Goal: Task Accomplishment & Management: Manage account settings

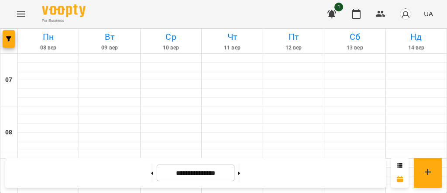
scroll to position [559, 0]
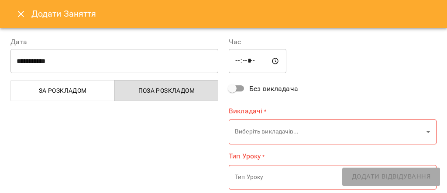
type input "**********"
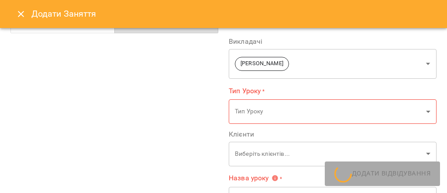
scroll to position [93, 0]
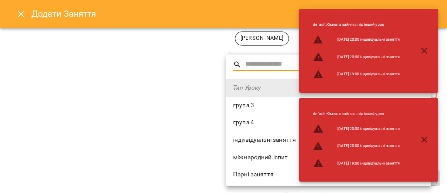
click at [251, 135] on span "індивідуальні заняття" at bounding box center [328, 139] width 191 height 9
type input "**********"
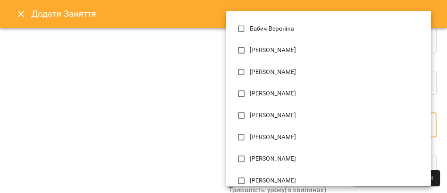
scroll to position [58, 0]
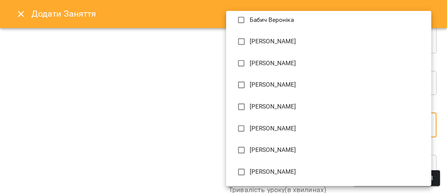
click at [160, 102] on div at bounding box center [223, 96] width 447 height 193
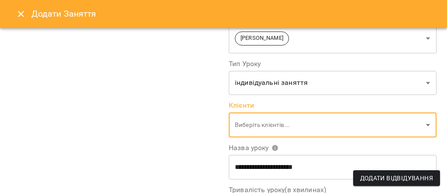
click at [25, 15] on icon "Close" at bounding box center [21, 14] width 10 height 10
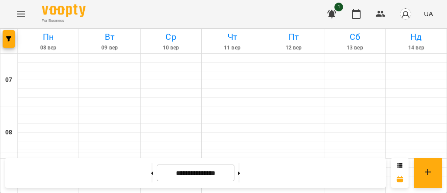
scroll to position [0, 0]
click at [151, 172] on icon at bounding box center [152, 172] width 2 height 3
click at [240, 174] on button at bounding box center [239, 172] width 2 height 19
type input "**********"
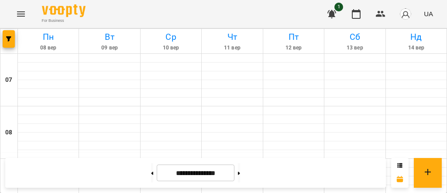
scroll to position [319, 0]
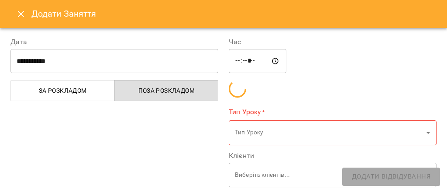
type input "**********"
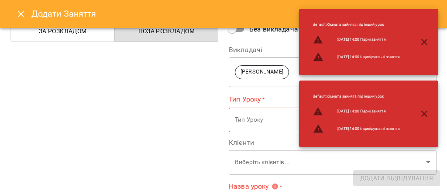
scroll to position [93, 0]
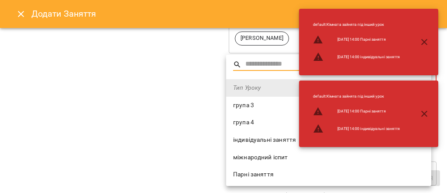
click at [263, 141] on span "індивідуальні заняття" at bounding box center [328, 139] width 191 height 9
type input "**********"
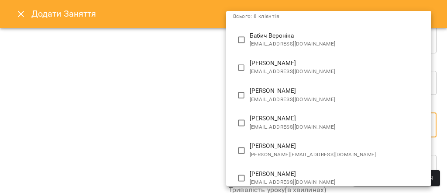
scroll to position [12, 0]
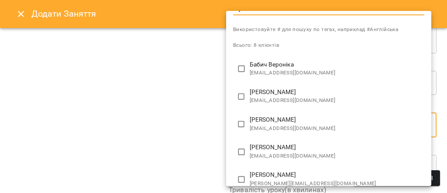
click at [304, 75] on span "v4656075@gmail.com" at bounding box center [337, 73] width 175 height 9
type input "**********"
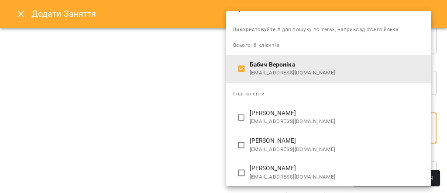
click at [173, 107] on div at bounding box center [223, 96] width 447 height 193
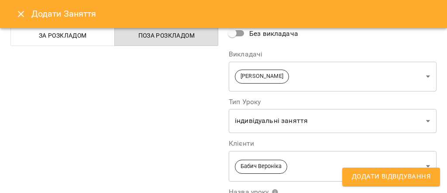
scroll to position [93, 0]
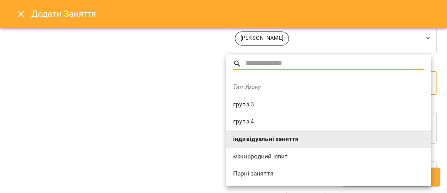
scroll to position [0, 0]
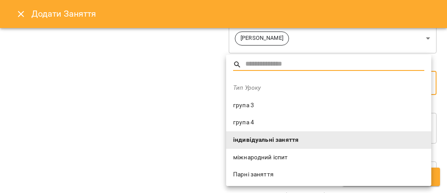
click at [126, 102] on div at bounding box center [223, 96] width 447 height 193
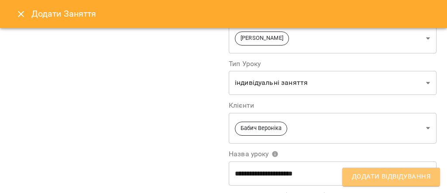
click at [365, 177] on span "Додати Відвідування" at bounding box center [391, 176] width 79 height 11
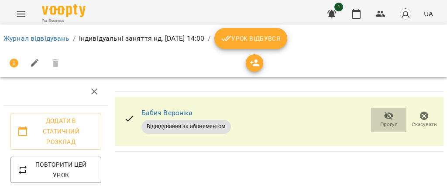
click at [384, 118] on icon "button" at bounding box center [389, 116] width 10 height 8
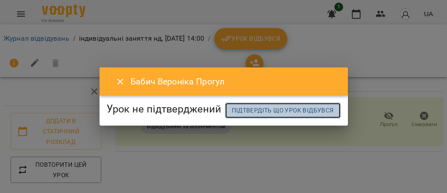
click at [232, 115] on span "Підтвердіть що урок відбувся" at bounding box center [283, 110] width 102 height 10
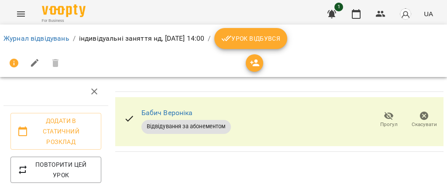
click at [386, 116] on icon "button" at bounding box center [389, 116] width 10 height 10
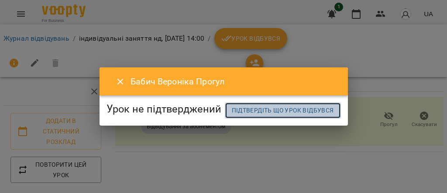
click at [267, 115] on span "Підтвердіть що урок відбувся" at bounding box center [283, 110] width 102 height 10
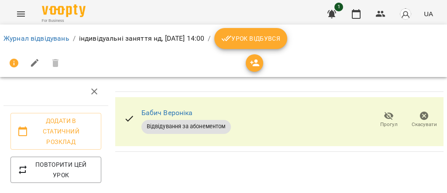
click at [288, 45] on button "Урок відбувся" at bounding box center [250, 38] width 73 height 21
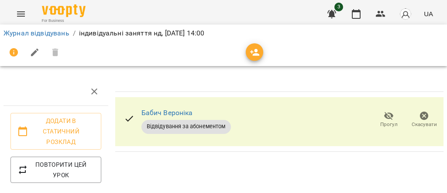
click at [384, 115] on icon "button" at bounding box center [389, 116] width 10 height 8
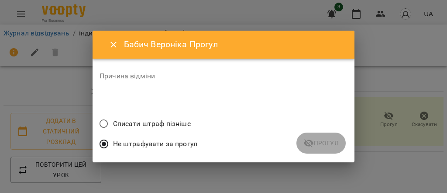
click at [115, 45] on icon "Close" at bounding box center [113, 44] width 10 height 10
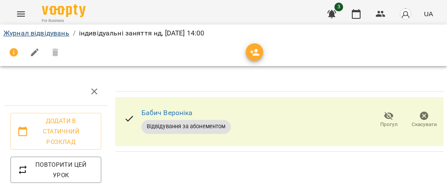
click at [63, 28] on li "Журнал відвідувань" at bounding box center [36, 33] width 66 height 10
click at [62, 31] on link "Журнал відвідувань" at bounding box center [36, 33] width 66 height 8
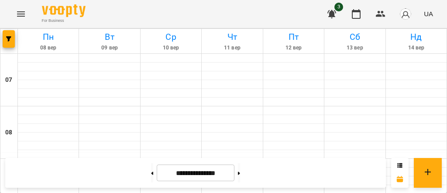
scroll to position [373, 0]
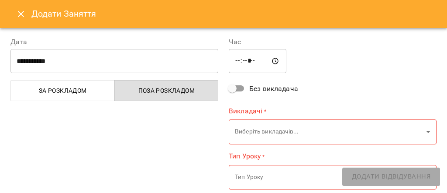
type input "**********"
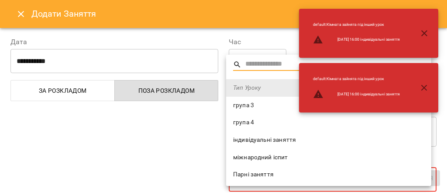
click at [254, 141] on span "індивідуальні заняття" at bounding box center [328, 139] width 191 height 9
type input "**********"
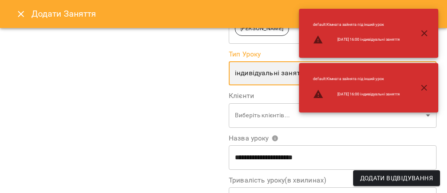
scroll to position [93, 0]
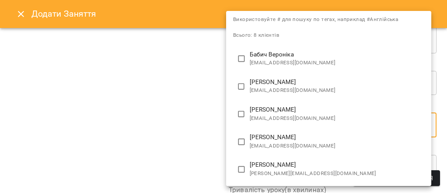
scroll to position [12, 0]
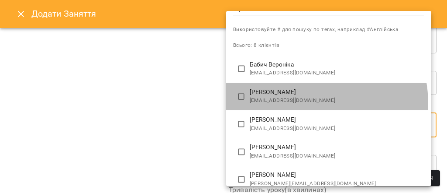
click at [301, 104] on span "[EMAIL_ADDRESS][DOMAIN_NAME]" at bounding box center [337, 100] width 175 height 9
type input "**********"
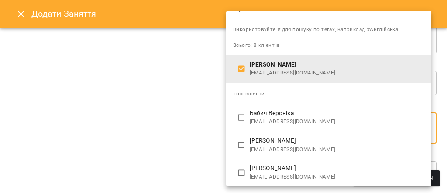
click at [147, 135] on div at bounding box center [223, 96] width 447 height 193
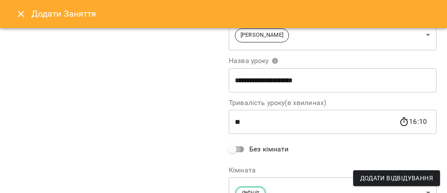
scroll to position [176, 0]
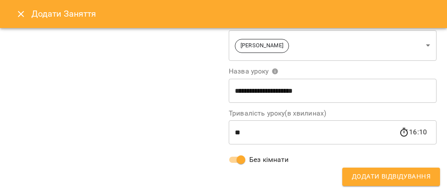
click at [374, 176] on span "Додати Відвідування" at bounding box center [391, 176] width 79 height 11
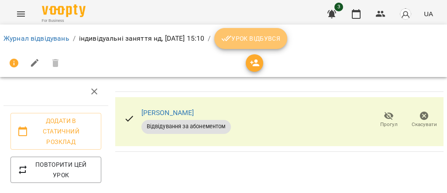
click at [281, 38] on span "Урок відбувся" at bounding box center [250, 38] width 59 height 10
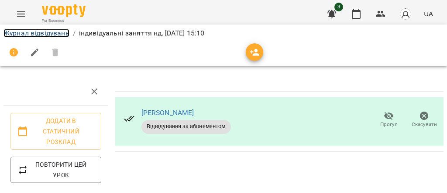
click at [44, 35] on link "Журнал відвідувань" at bounding box center [36, 33] width 66 height 8
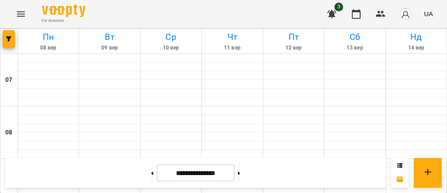
scroll to position [412, 0]
click at [240, 170] on button at bounding box center [239, 172] width 2 height 19
type input "**********"
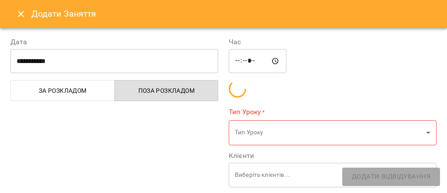
type input "**********"
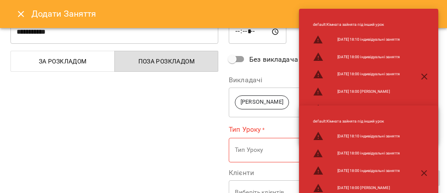
scroll to position [46, 0]
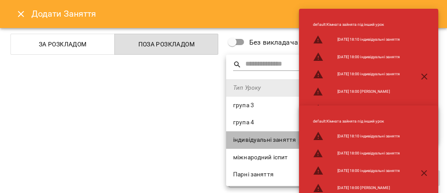
click at [252, 140] on span "індивідуальні заняття" at bounding box center [328, 139] width 191 height 9
type input "**********"
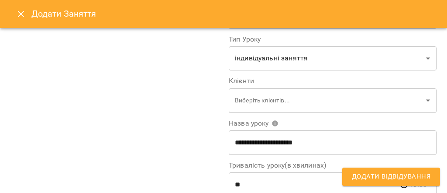
scroll to position [76, 0]
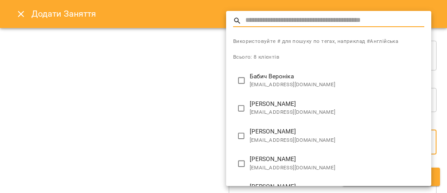
scroll to position [93, 0]
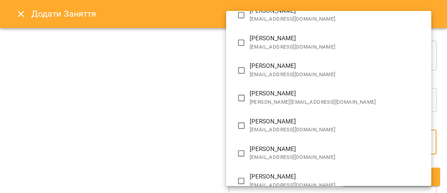
click at [287, 126] on span "[EMAIL_ADDRESS][DOMAIN_NAME]" at bounding box center [337, 129] width 175 height 9
type input "**********"
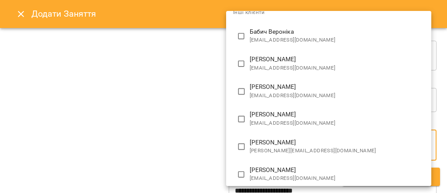
scroll to position [0, 0]
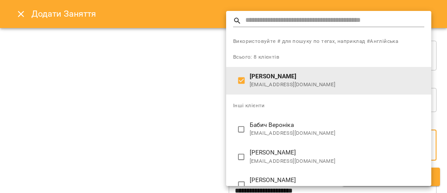
drag, startPoint x: 163, startPoint y: 128, endPoint x: 212, endPoint y: 123, distance: 49.2
click at [163, 127] on div at bounding box center [223, 96] width 447 height 193
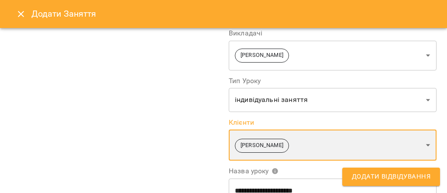
scroll to position [169, 0]
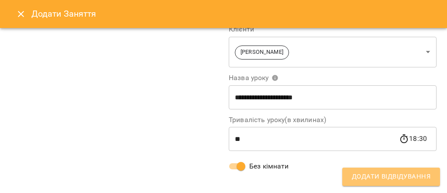
click at [371, 177] on span "Додати Відвідування" at bounding box center [391, 176] width 79 height 11
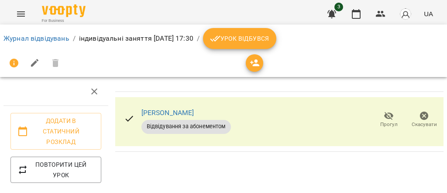
click at [263, 38] on span "Урок відбувся" at bounding box center [239, 38] width 59 height 10
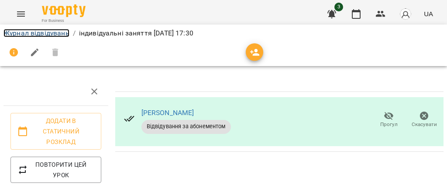
click at [62, 35] on link "Журнал відвідувань" at bounding box center [36, 33] width 66 height 8
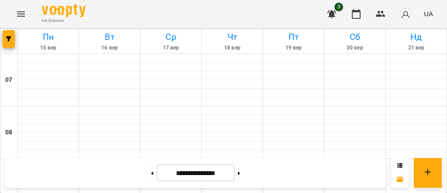
scroll to position [559, 0]
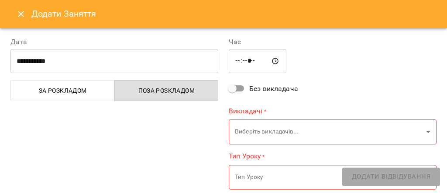
type input "**********"
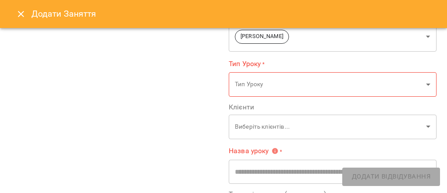
scroll to position [129, 0]
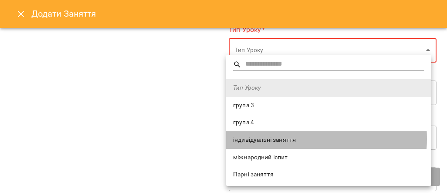
click at [278, 138] on span "індивідуальні заняття" at bounding box center [328, 139] width 191 height 9
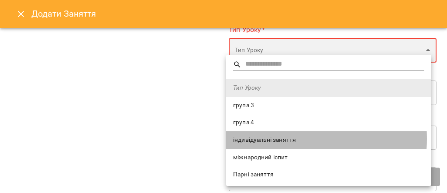
type input "**********"
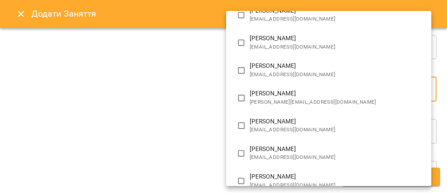
click at [281, 70] on span "dzubasofia0@gmail.com" at bounding box center [337, 74] width 175 height 9
type input "**********"
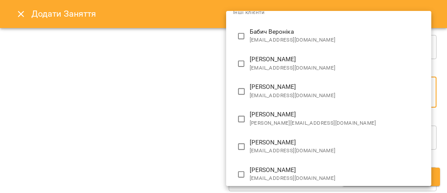
scroll to position [10, 0]
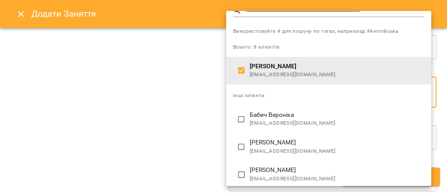
click at [113, 121] on div at bounding box center [223, 96] width 447 height 193
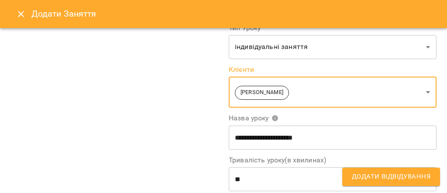
click at [374, 176] on span "Додати Відвідування" at bounding box center [391, 176] width 79 height 11
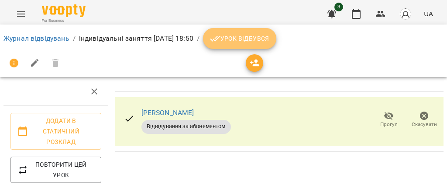
click at [277, 45] on button "Урок відбувся" at bounding box center [239, 38] width 73 height 21
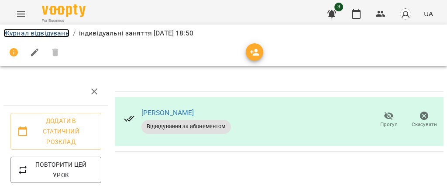
click at [57, 33] on link "Журнал відвідувань" at bounding box center [36, 33] width 66 height 8
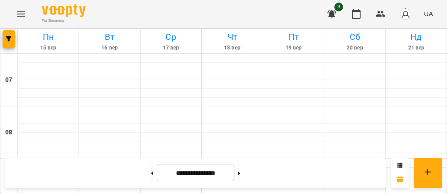
scroll to position [559, 0]
click at [151, 176] on button at bounding box center [152, 172] width 2 height 19
click at [240, 173] on button at bounding box center [239, 172] width 2 height 19
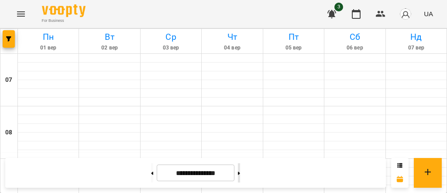
type input "**********"
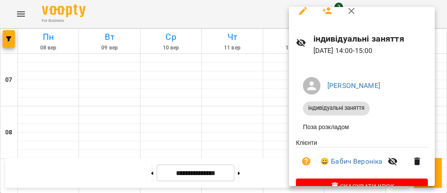
scroll to position [0, 0]
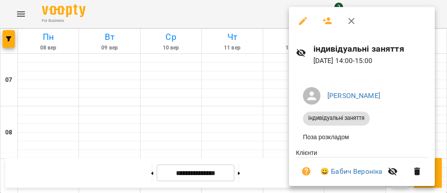
click at [308, 24] on icon "button" at bounding box center [303, 21] width 10 height 10
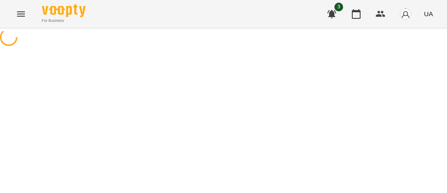
select select "**********"
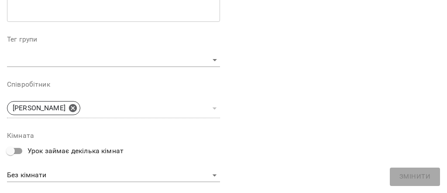
scroll to position [233, 0]
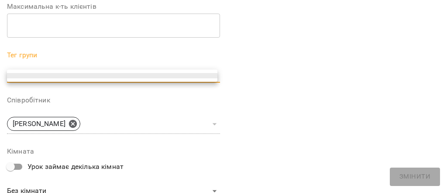
click at [187, 76] on body "**********" at bounding box center [223, 172] width 447 height 345
click at [292, 84] on div at bounding box center [223, 96] width 447 height 193
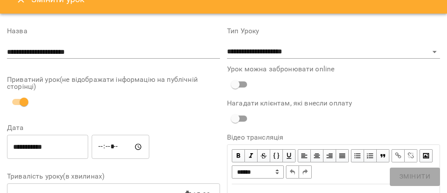
scroll to position [0, 0]
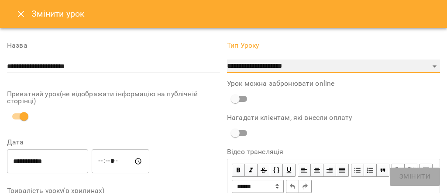
click at [330, 61] on select "**********" at bounding box center [333, 66] width 213 height 14
click at [227, 59] on select "**********" at bounding box center [333, 66] width 213 height 14
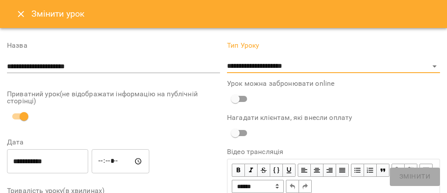
click at [24, 15] on icon "Close" at bounding box center [21, 14] width 10 height 10
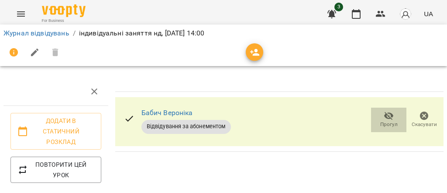
click at [387, 119] on icon "button" at bounding box center [389, 116] width 10 height 8
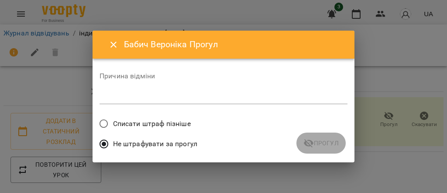
click at [152, 123] on span "Списати штраф пізніше" at bounding box center [152, 123] width 78 height 10
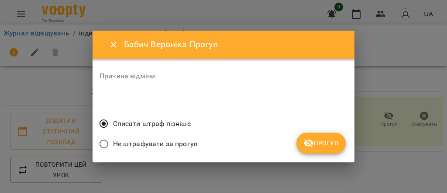
click at [147, 145] on span "Не штрафувати за прогул" at bounding box center [155, 143] width 84 height 10
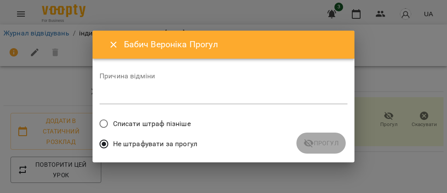
click at [114, 125] on span "Списати штраф пізніше" at bounding box center [152, 123] width 78 height 10
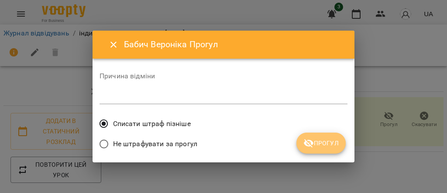
click at [322, 144] on span "Прогул" at bounding box center [321, 143] width 35 height 10
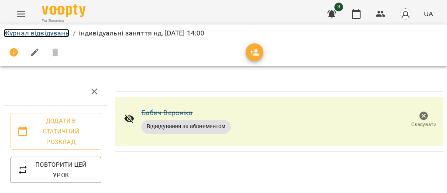
click at [56, 35] on link "Журнал відвідувань" at bounding box center [36, 33] width 66 height 8
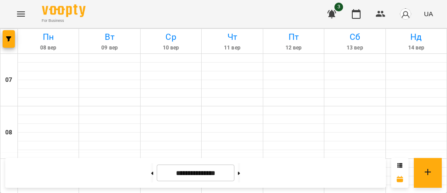
scroll to position [326, 0]
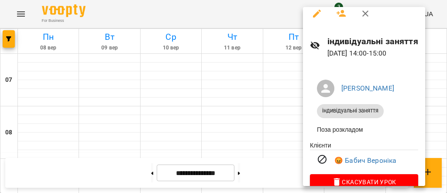
scroll to position [0, 0]
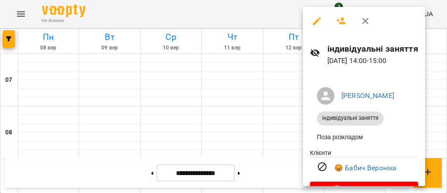
click at [317, 21] on icon "button" at bounding box center [317, 21] width 8 height 8
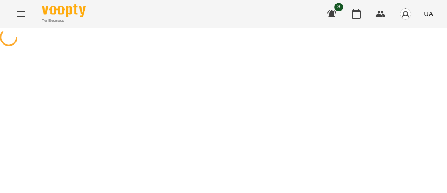
select select "**********"
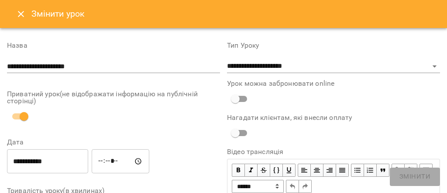
click at [25, 13] on icon "Close" at bounding box center [21, 14] width 10 height 10
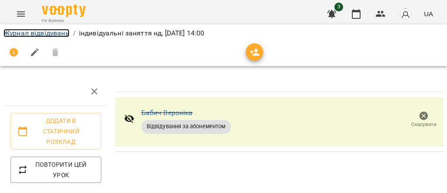
click at [66, 35] on link "Журнал відвідувань" at bounding box center [36, 33] width 66 height 8
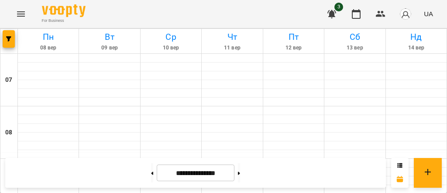
scroll to position [373, 0]
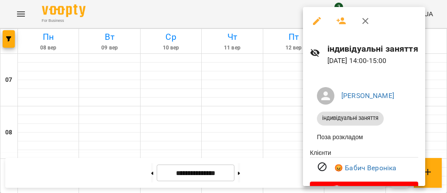
click at [343, 22] on icon "button" at bounding box center [342, 20] width 10 height 7
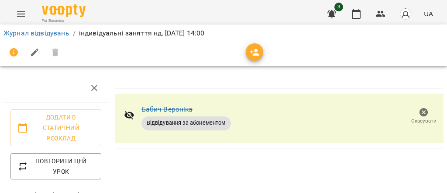
scroll to position [166, 0]
click at [34, 50] on icon "button" at bounding box center [35, 52] width 10 height 10
select select "**********"
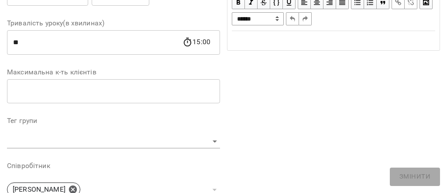
scroll to position [0, 0]
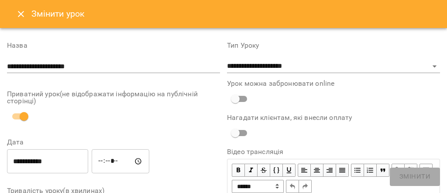
click at [20, 14] on icon "Close" at bounding box center [21, 14] width 6 height 6
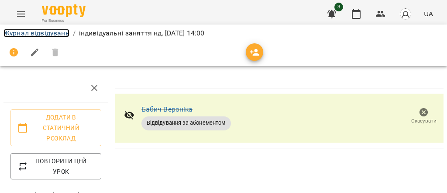
drag, startPoint x: 45, startPoint y: 34, endPoint x: 67, endPoint y: 33, distance: 21.9
click at [45, 34] on link "Журнал відвідувань" at bounding box center [36, 33] width 66 height 8
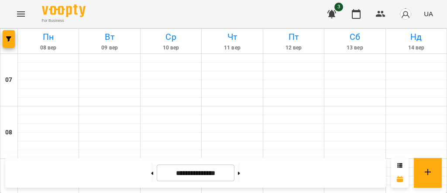
scroll to position [326, 0]
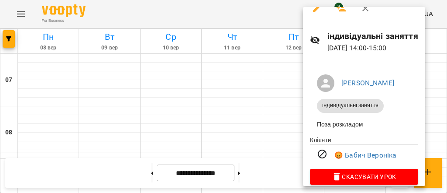
scroll to position [24, 0]
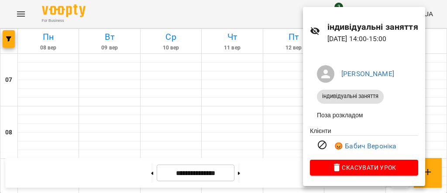
click at [269, 125] on div at bounding box center [223, 96] width 447 height 193
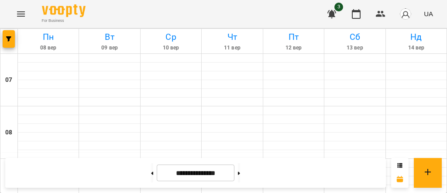
scroll to position [419, 0]
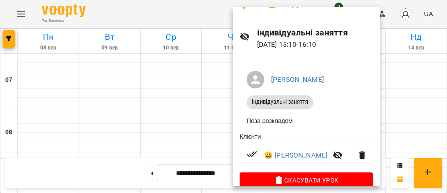
scroll to position [31, 0]
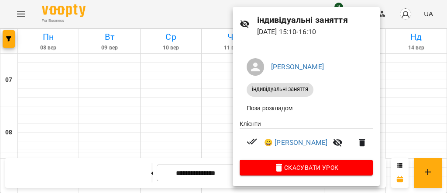
click at [169, 105] on div at bounding box center [223, 96] width 447 height 193
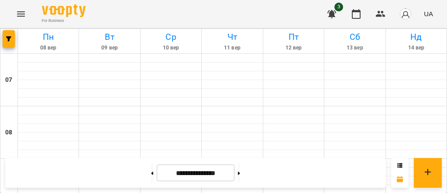
scroll to position [512, 0]
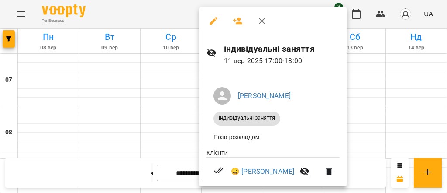
click at [151, 119] on div at bounding box center [223, 96] width 447 height 193
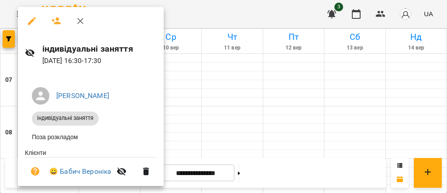
scroll to position [31, 0]
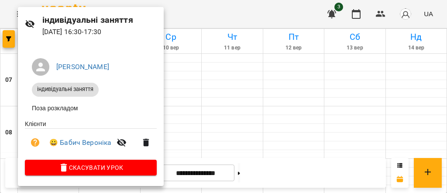
click at [241, 134] on div at bounding box center [223, 96] width 447 height 193
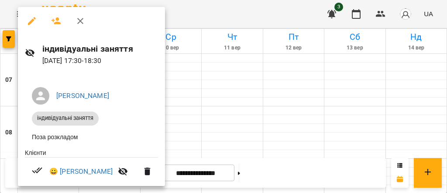
click at [345, 123] on div at bounding box center [223, 96] width 447 height 193
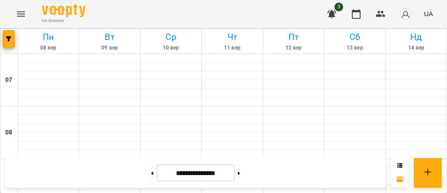
scroll to position [373, 0]
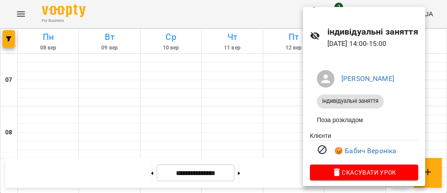
scroll to position [24, 0]
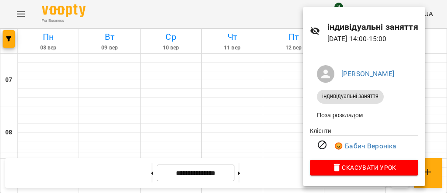
click at [263, 102] on div at bounding box center [223, 96] width 447 height 193
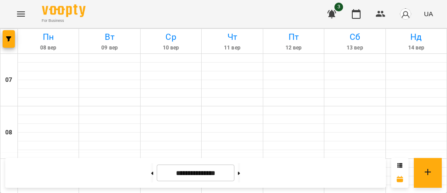
click at [24, 14] on icon "Menu" at bounding box center [21, 13] width 8 height 5
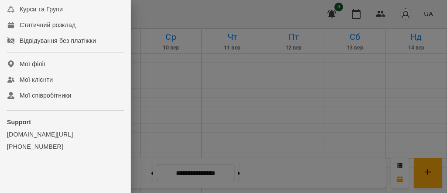
scroll to position [0, 0]
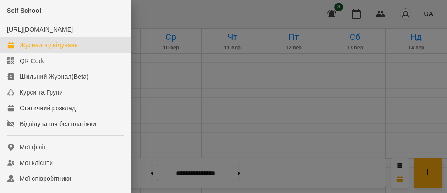
click at [247, 72] on div at bounding box center [223, 96] width 447 height 193
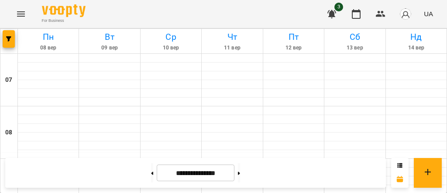
click at [407, 12] on img "button" at bounding box center [406, 14] width 12 height 12
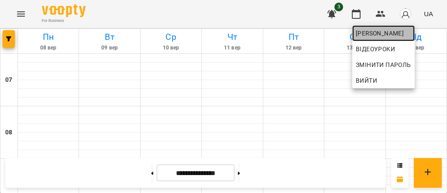
click at [386, 35] on span "[PERSON_NAME]" at bounding box center [383, 33] width 55 height 10
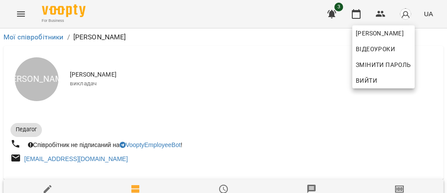
click at [260, 128] on div at bounding box center [223, 96] width 447 height 193
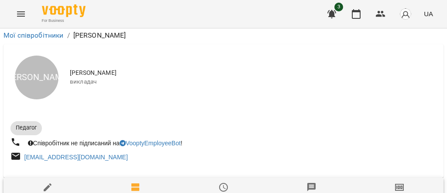
scroll to position [792, 0]
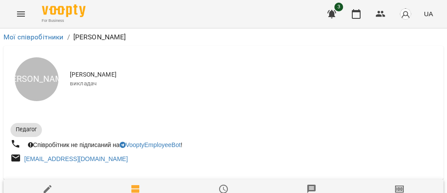
click at [22, 20] on button "Menu" at bounding box center [20, 13] width 21 height 21
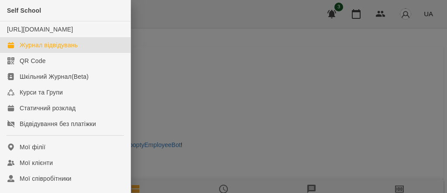
click at [66, 49] on div "Журнал відвідувань" at bounding box center [49, 45] width 58 height 9
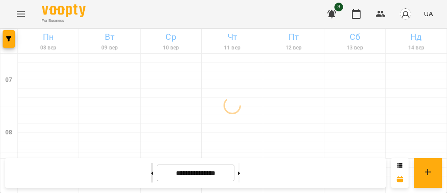
click at [151, 173] on button at bounding box center [152, 172] width 2 height 19
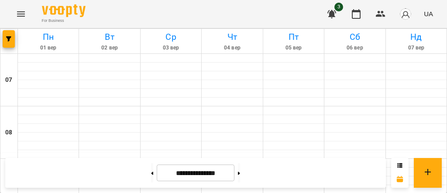
scroll to position [739, 0]
click at [240, 173] on button at bounding box center [239, 172] width 2 height 19
click at [240, 170] on button at bounding box center [239, 172] width 2 height 19
type input "**********"
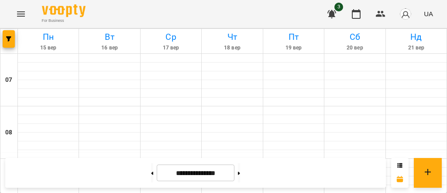
click at [333, 14] on icon "button" at bounding box center [332, 14] width 9 height 8
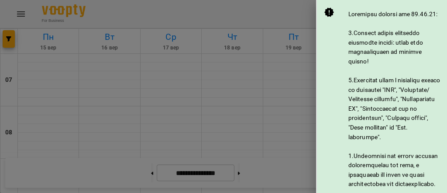
click at [333, 15] on icon at bounding box center [329, 12] width 10 height 10
click at [267, 30] on div at bounding box center [223, 96] width 447 height 193
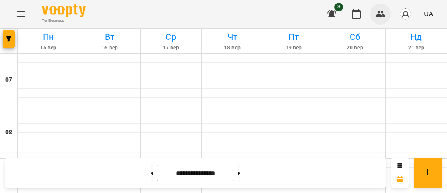
click at [381, 16] on icon "button" at bounding box center [381, 14] width 10 height 6
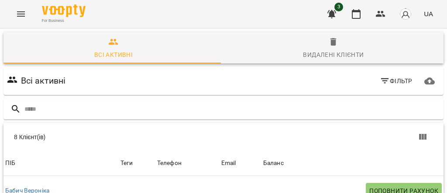
scroll to position [9, 0]
click at [402, 16] on img "button" at bounding box center [406, 14] width 12 height 12
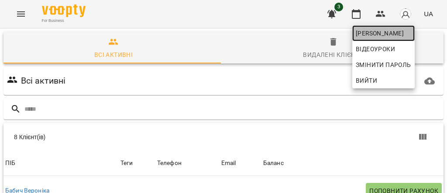
click at [374, 32] on span "[PERSON_NAME]" at bounding box center [383, 33] width 55 height 10
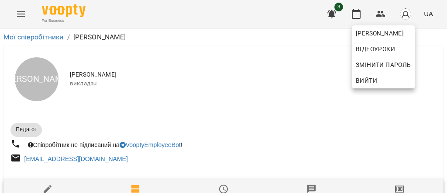
click at [276, 115] on div at bounding box center [223, 96] width 447 height 193
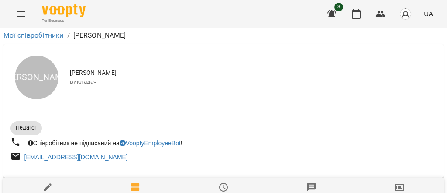
scroll to position [140, 0]
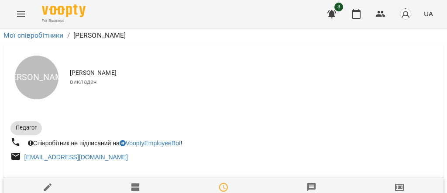
scroll to position [40, 0]
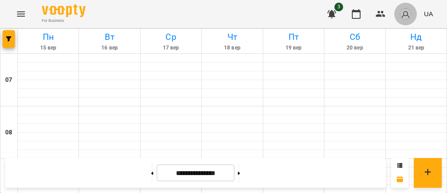
click at [405, 14] on img "button" at bounding box center [406, 14] width 12 height 12
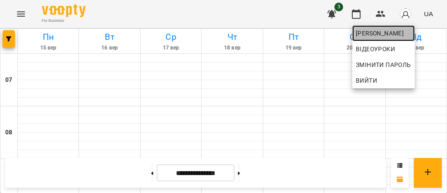
click at [372, 35] on span "[PERSON_NAME]" at bounding box center [383, 33] width 55 height 10
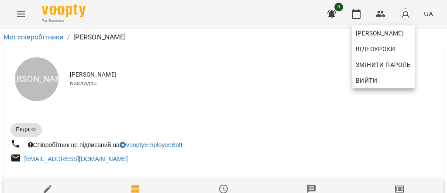
click at [253, 108] on div at bounding box center [223, 96] width 447 height 193
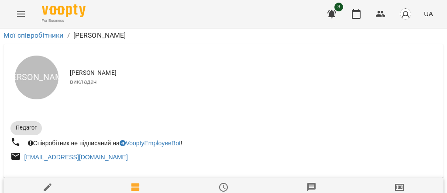
scroll to position [46, 0]
click at [27, 17] on button "Menu" at bounding box center [20, 13] width 21 height 21
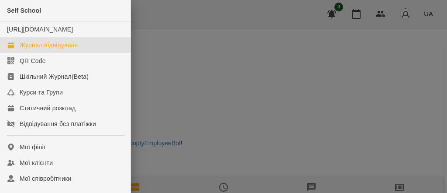
click at [67, 49] on div "Журнал відвідувань" at bounding box center [49, 45] width 58 height 9
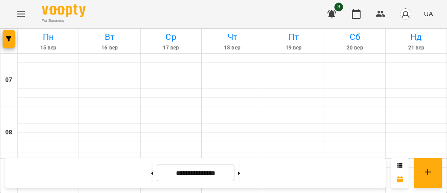
scroll to position [652, 0]
click at [151, 172] on button at bounding box center [152, 172] width 2 height 19
click at [240, 172] on button at bounding box center [239, 172] width 2 height 19
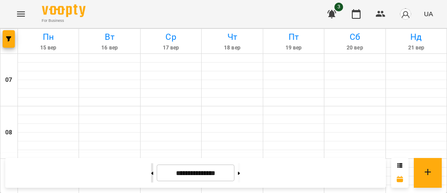
click at [151, 176] on button at bounding box center [152, 172] width 2 height 19
type input "**********"
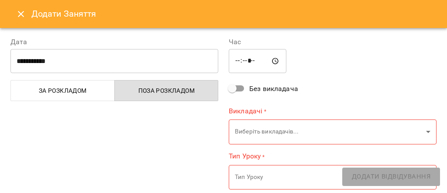
type input "**********"
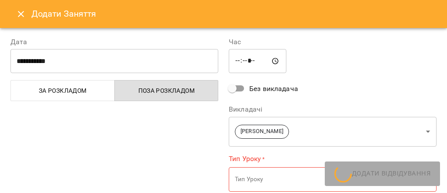
click at [20, 17] on icon "Close" at bounding box center [21, 14] width 10 height 10
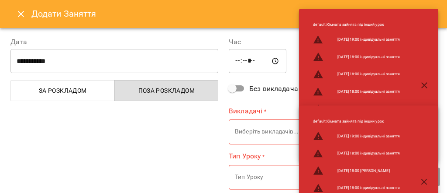
type input "**********"
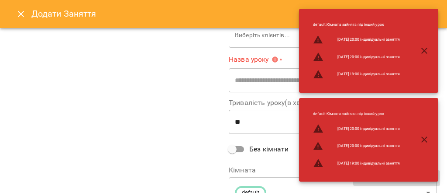
scroll to position [93, 0]
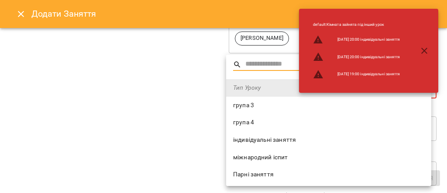
click at [255, 140] on span "індивідуальні заняття" at bounding box center [328, 139] width 191 height 9
type input "**********"
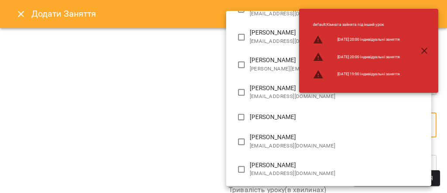
scroll to position [127, 0]
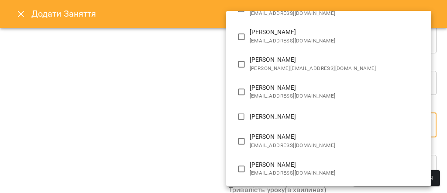
click at [150, 125] on div at bounding box center [223, 96] width 447 height 193
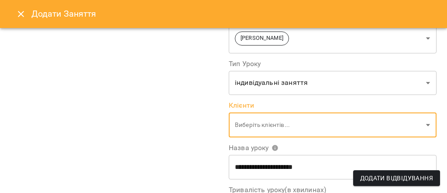
click at [22, 11] on icon "Close" at bounding box center [21, 14] width 10 height 10
